Goal: Check status: Check status

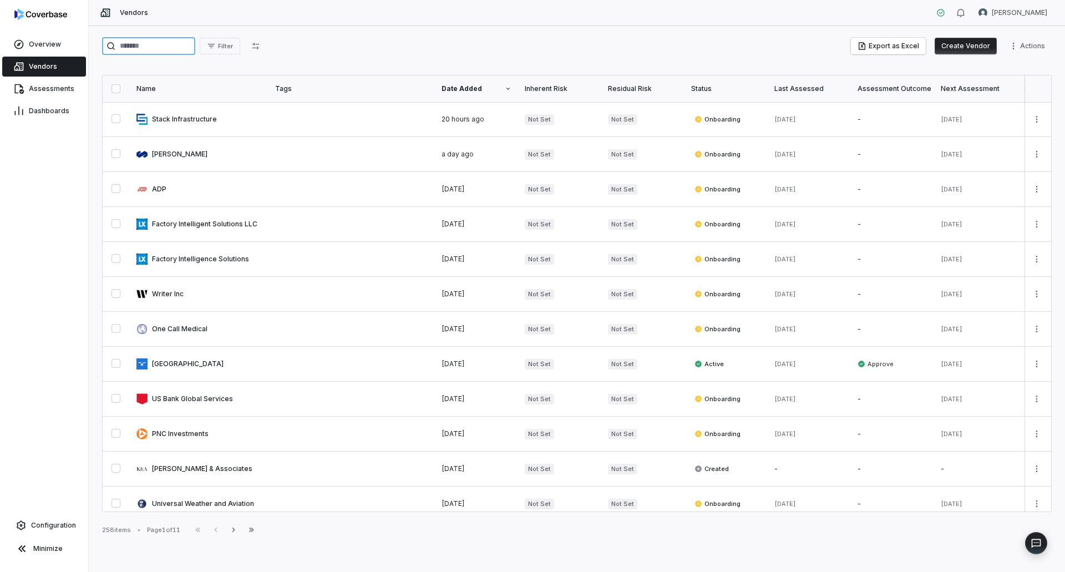
click at [176, 48] on input "search" at bounding box center [148, 46] width 93 height 18
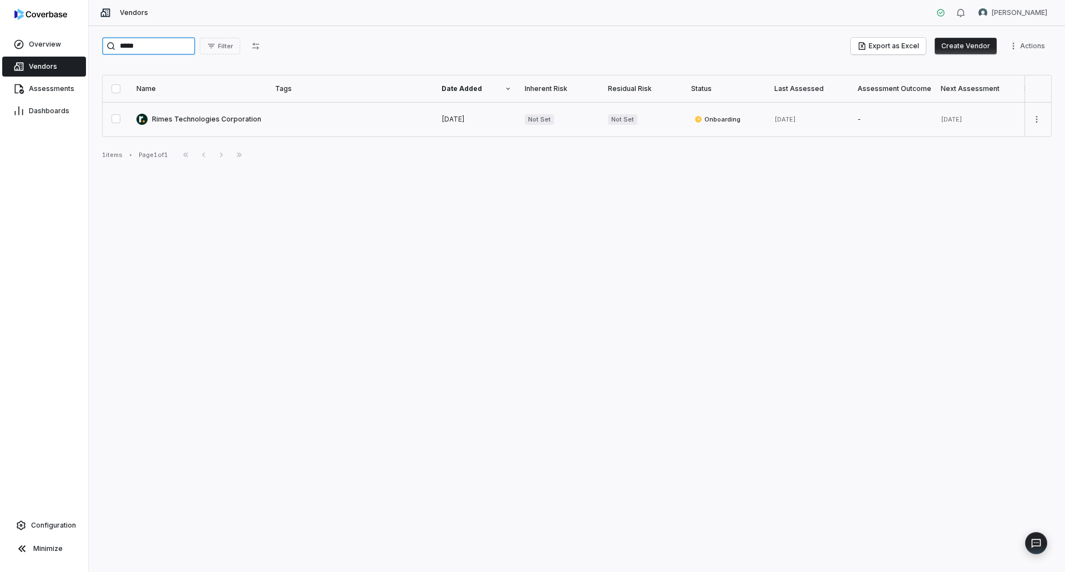
type input "*****"
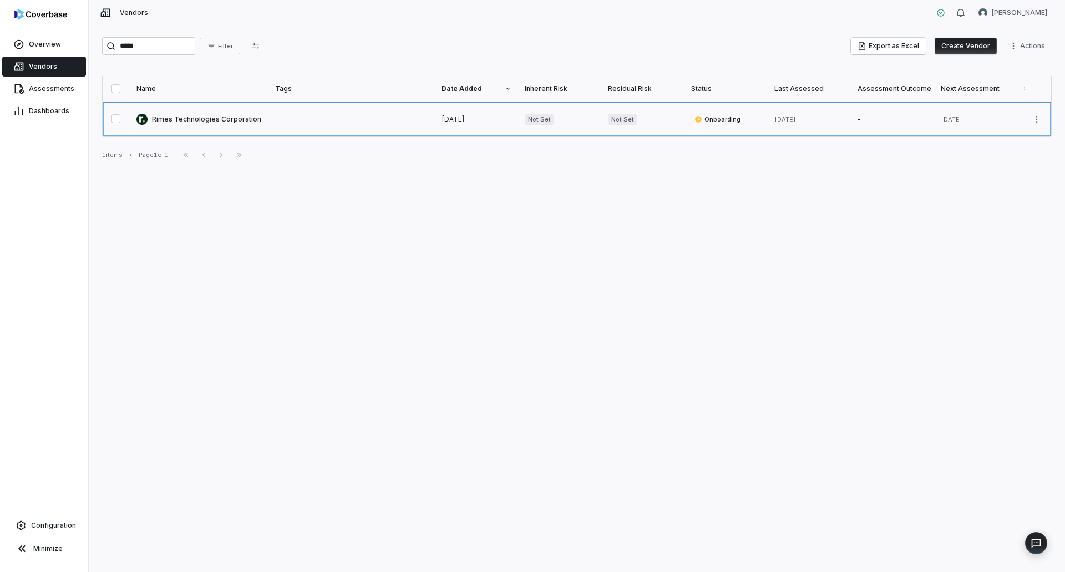
click at [246, 116] on link at bounding box center [199, 119] width 139 height 34
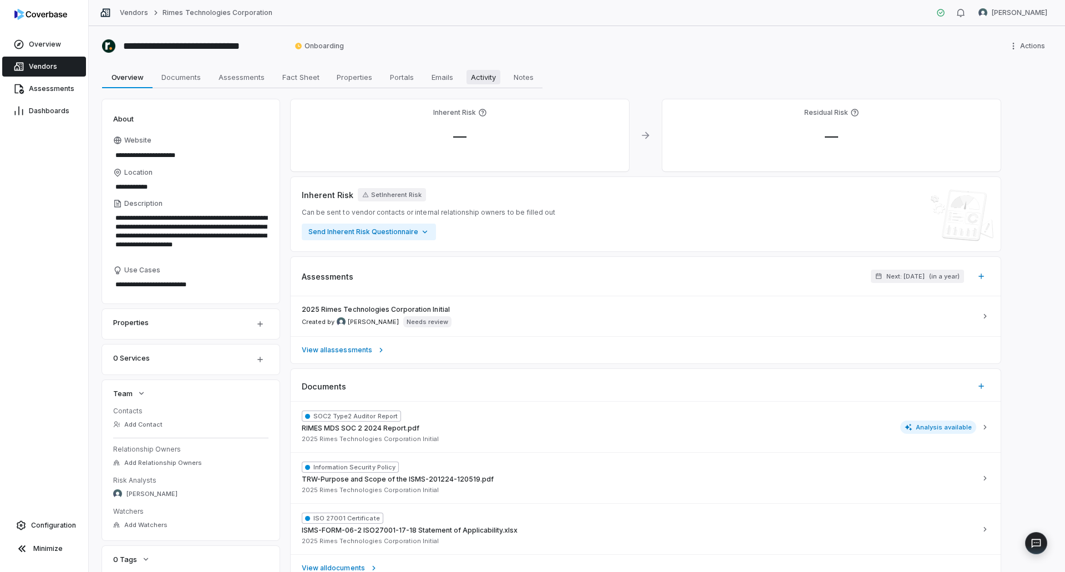
click at [498, 83] on span "Activity" at bounding box center [484, 77] width 34 height 14
type textarea "*"
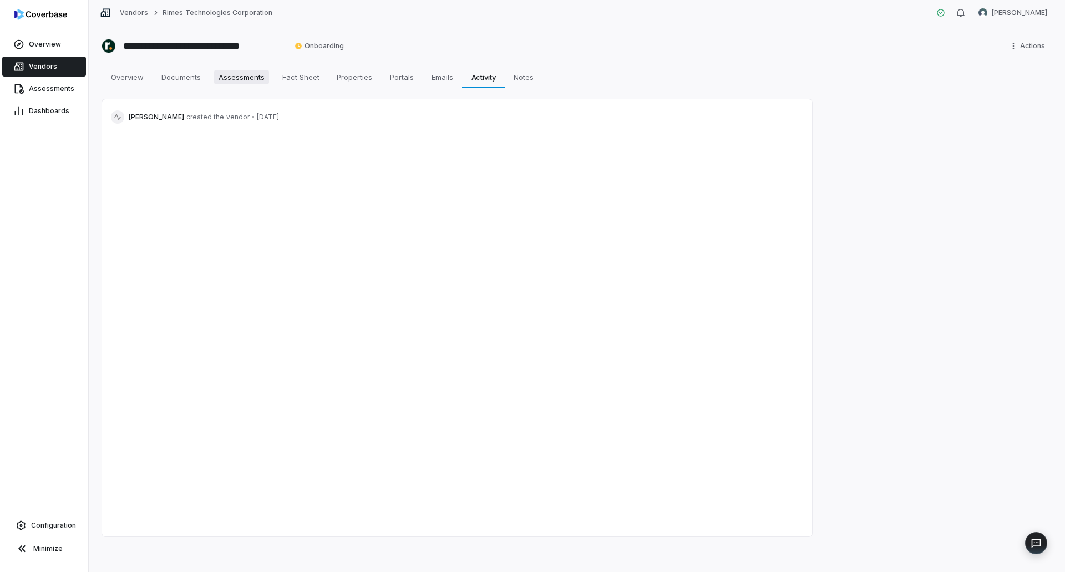
click at [233, 79] on span "Assessments" at bounding box center [241, 77] width 55 height 14
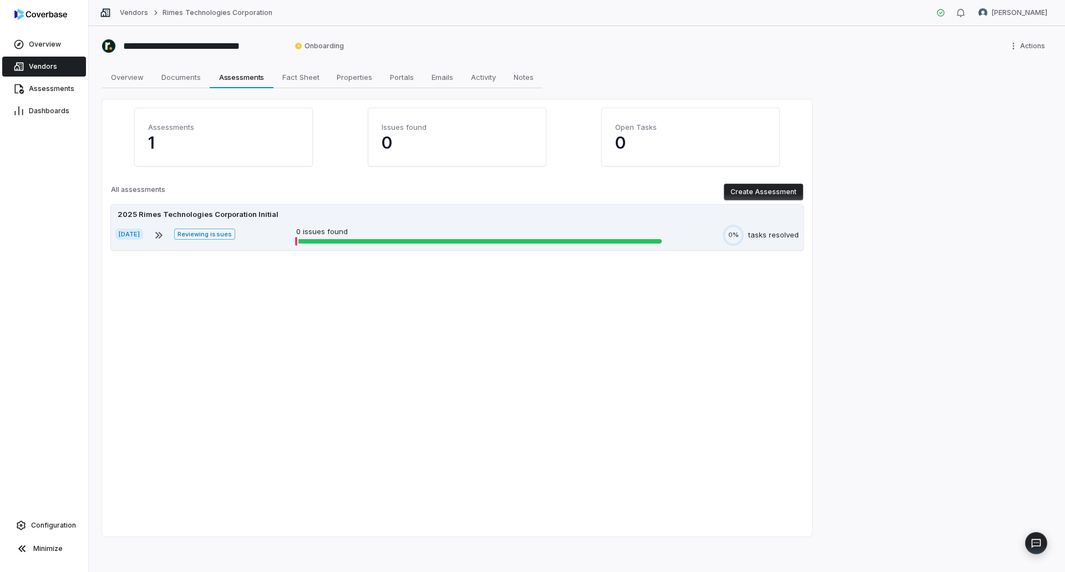
click at [282, 231] on div "[DATE] Reviewing issues 0 issues found 0% tasks resolved" at bounding box center [457, 235] width 684 height 21
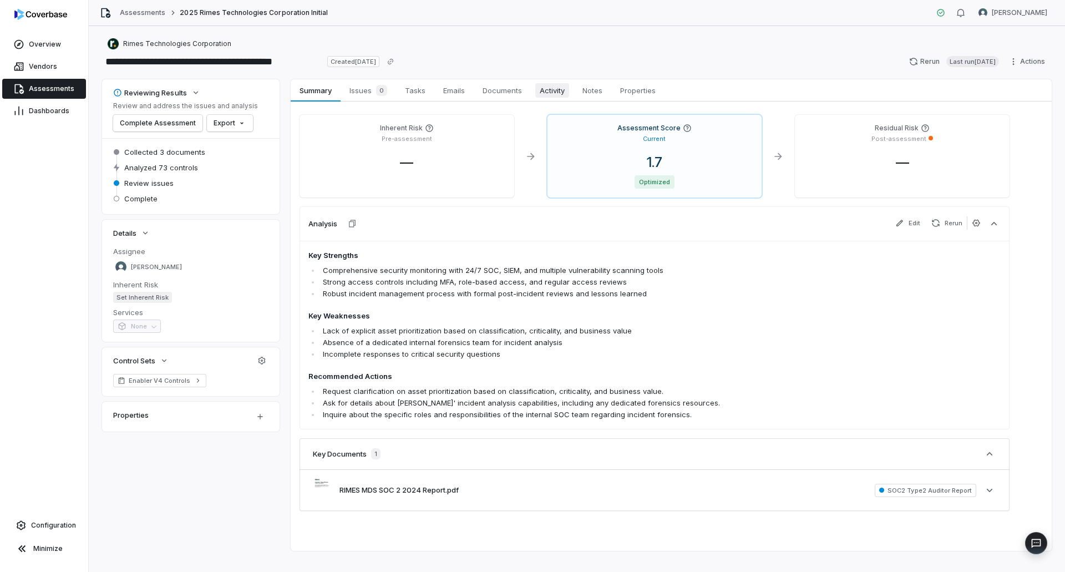
click at [561, 87] on span "Activity" at bounding box center [553, 90] width 34 height 14
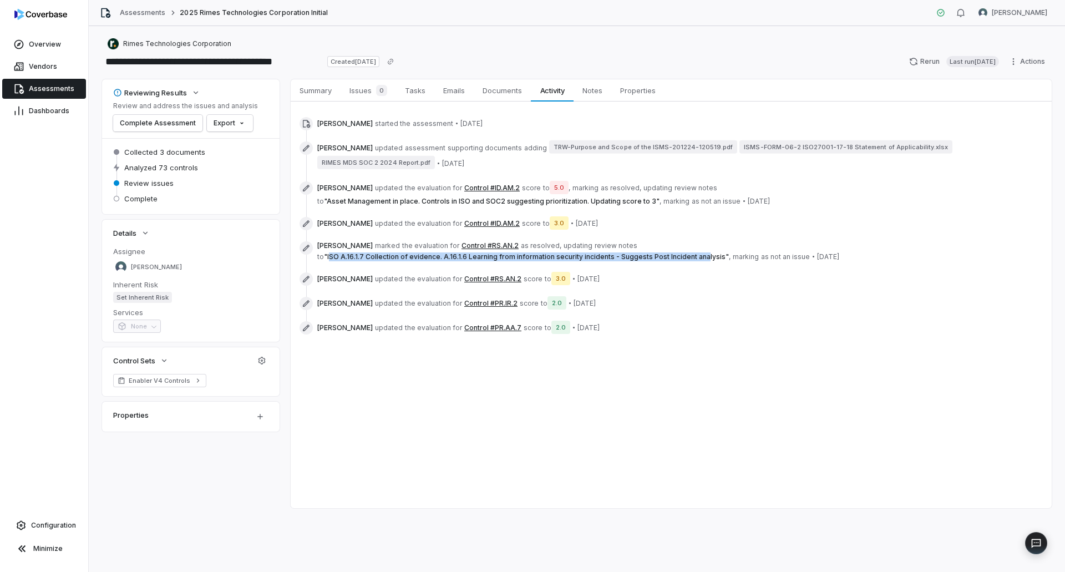
drag, startPoint x: 330, startPoint y: 257, endPoint x: 699, endPoint y: 256, distance: 368.5
click at [699, 256] on span "" ISO A.16.1.7 Collection of evidence. A.16.1.6 Learning from information secur…" at bounding box center [526, 256] width 405 height 8
click at [675, 257] on span "" ISO A.16.1.7 Collection of evidence. A.16.1.6 Learning from information secur…" at bounding box center [526, 256] width 405 height 8
click at [488, 180] on div "[PERSON_NAME] updated the evaluation for Control #ID.AM.2 score to 5.0 , markin…" at bounding box center [655, 193] width 710 height 29
click at [489, 185] on button "Control #ID.AM.2" at bounding box center [491, 188] width 55 height 9
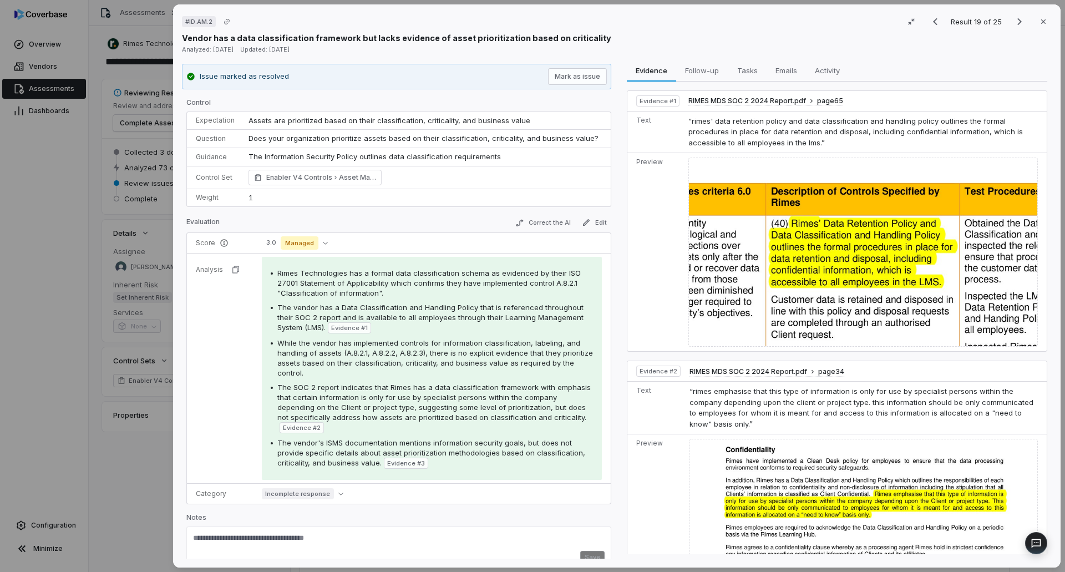
scroll to position [16, 0]
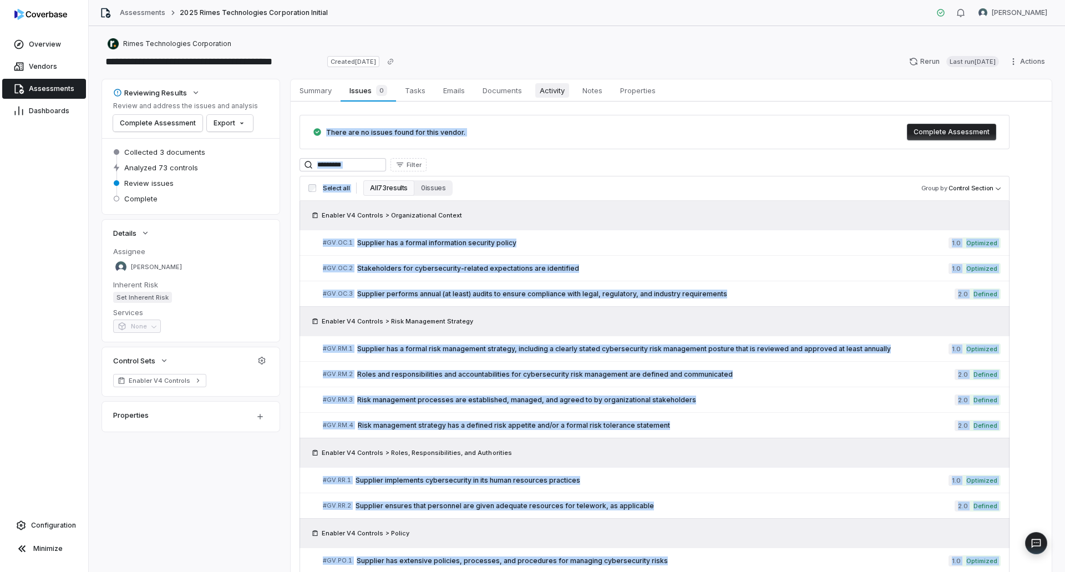
click at [557, 90] on span "Activity" at bounding box center [553, 90] width 34 height 14
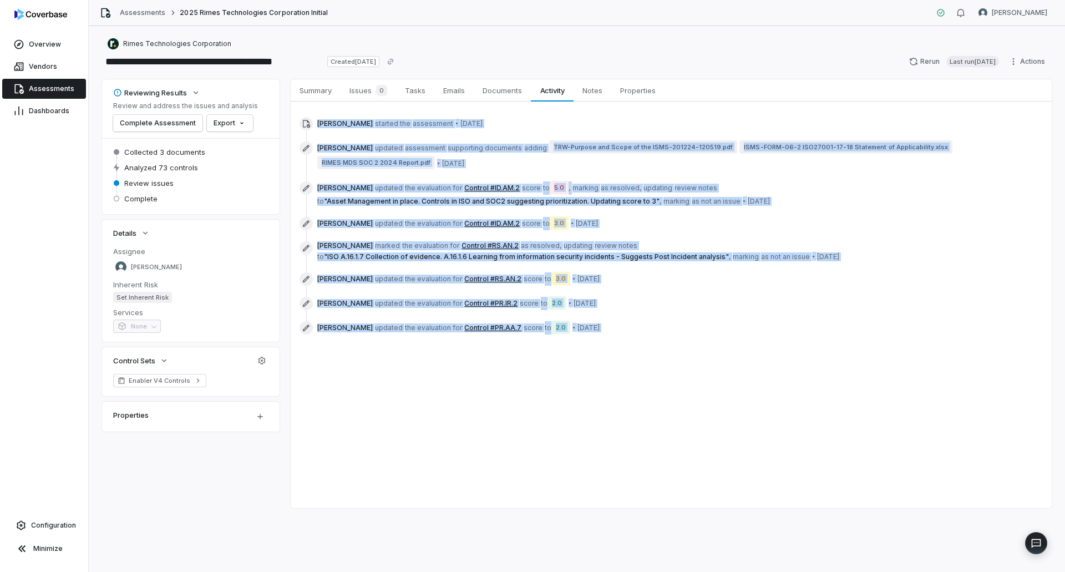
click at [501, 385] on div "Summary Summary Issues 0 Issues 0 Tasks Tasks Emails Emails Documents Documents…" at bounding box center [671, 293] width 761 height 429
drag, startPoint x: 649, startPoint y: 320, endPoint x: 644, endPoint y: 319, distance: 5.8
click at [648, 320] on div "[PERSON_NAME] updated the evaluation for Control #PR.AA.7 score to 2.0 • [DATE]" at bounding box center [655, 328] width 710 height 18
click at [588, 297] on span "[PERSON_NAME] updated the evaluation for Control #PR.IR.2 score to 2.0 • [DATE]" at bounding box center [456, 303] width 279 height 13
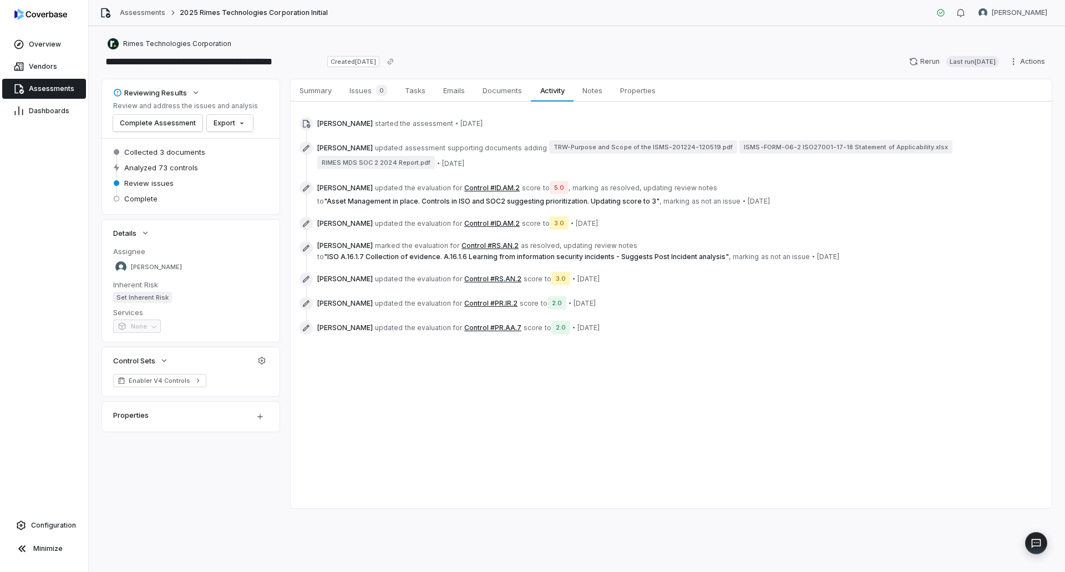
click at [478, 301] on button "Control #PR.IR.2" at bounding box center [490, 303] width 53 height 9
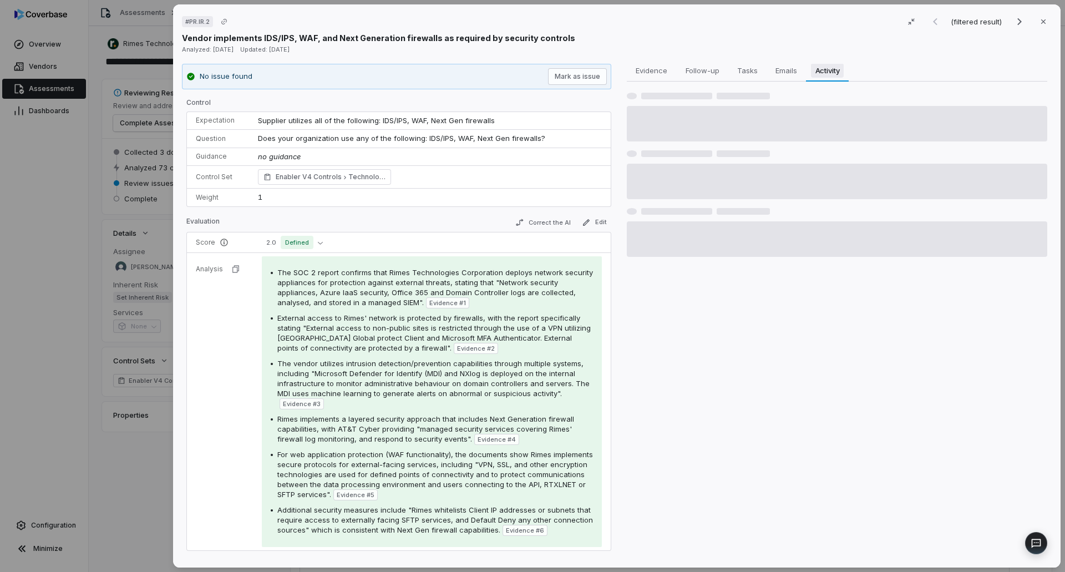
click at [833, 74] on span "Activity" at bounding box center [827, 70] width 33 height 14
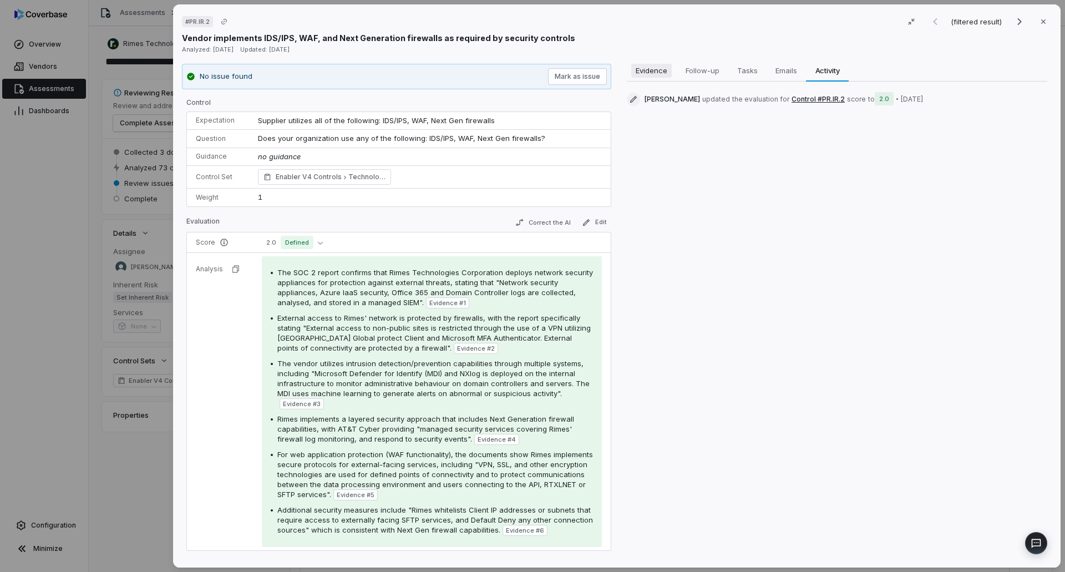
click at [658, 72] on span "Evidence" at bounding box center [652, 70] width 41 height 14
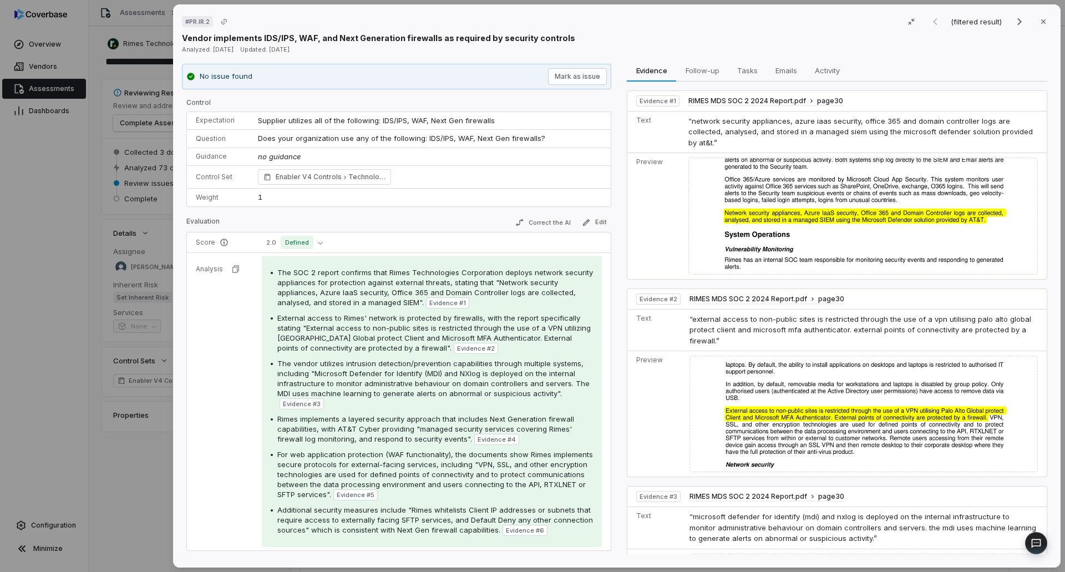
scroll to position [117, 0]
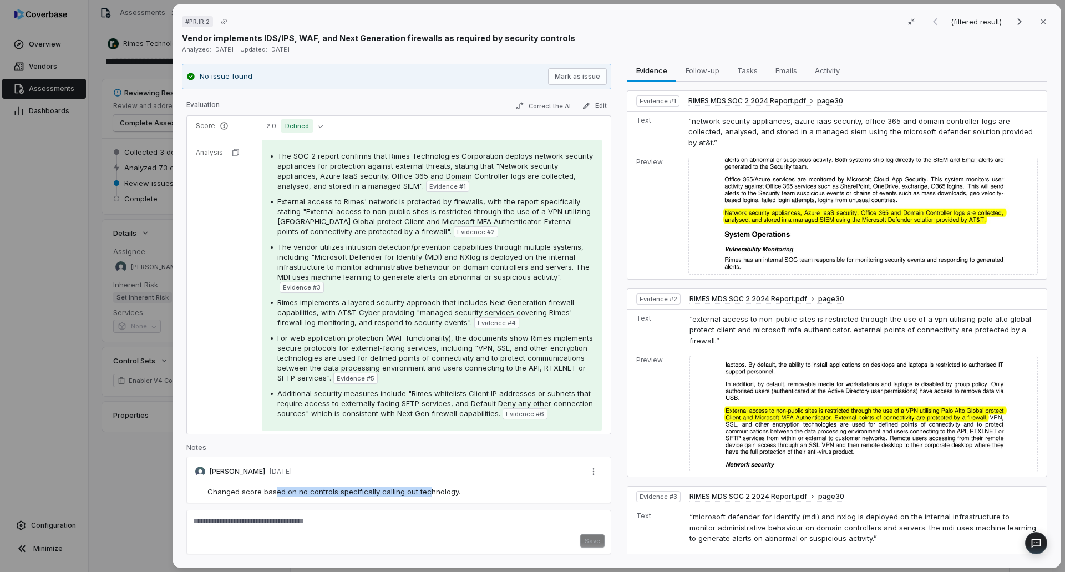
drag, startPoint x: 324, startPoint y: 493, endPoint x: 423, endPoint y: 493, distance: 99.3
click at [423, 493] on span "Changed score based on no controls specifically calling out technology." at bounding box center [334, 491] width 253 height 9
click at [341, 380] on span "For web application protection (WAF functionality), the documents show Rimes im…" at bounding box center [435, 358] width 316 height 49
